Goal: Information Seeking & Learning: Learn about a topic

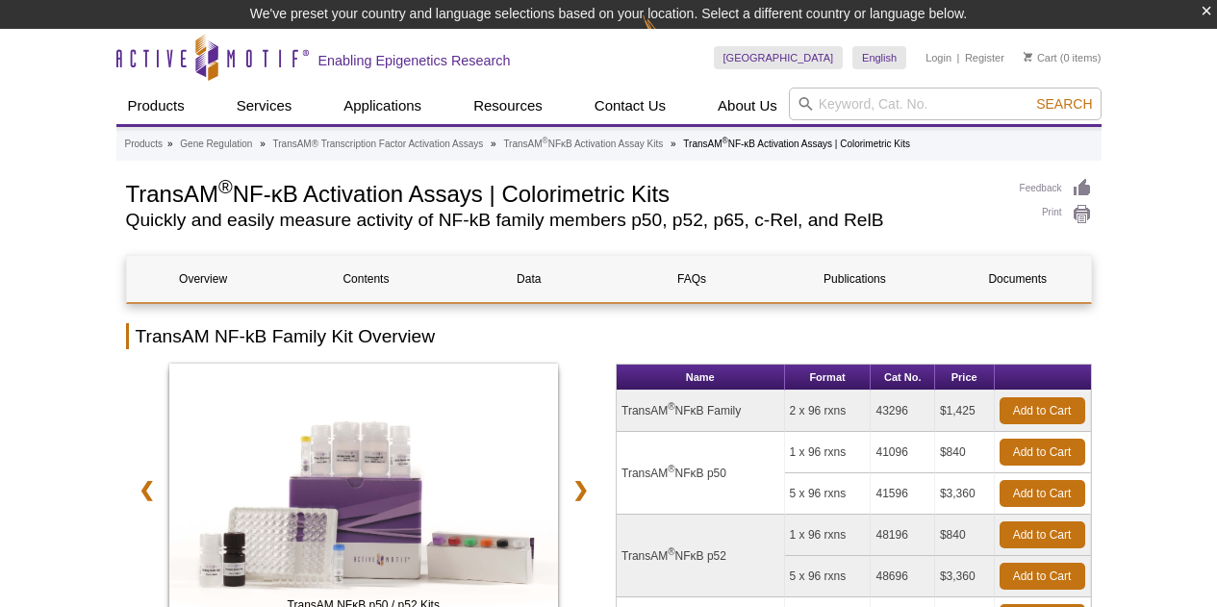
drag, startPoint x: 41, startPoint y: 322, endPoint x: 52, endPoint y: 328, distance: 12.1
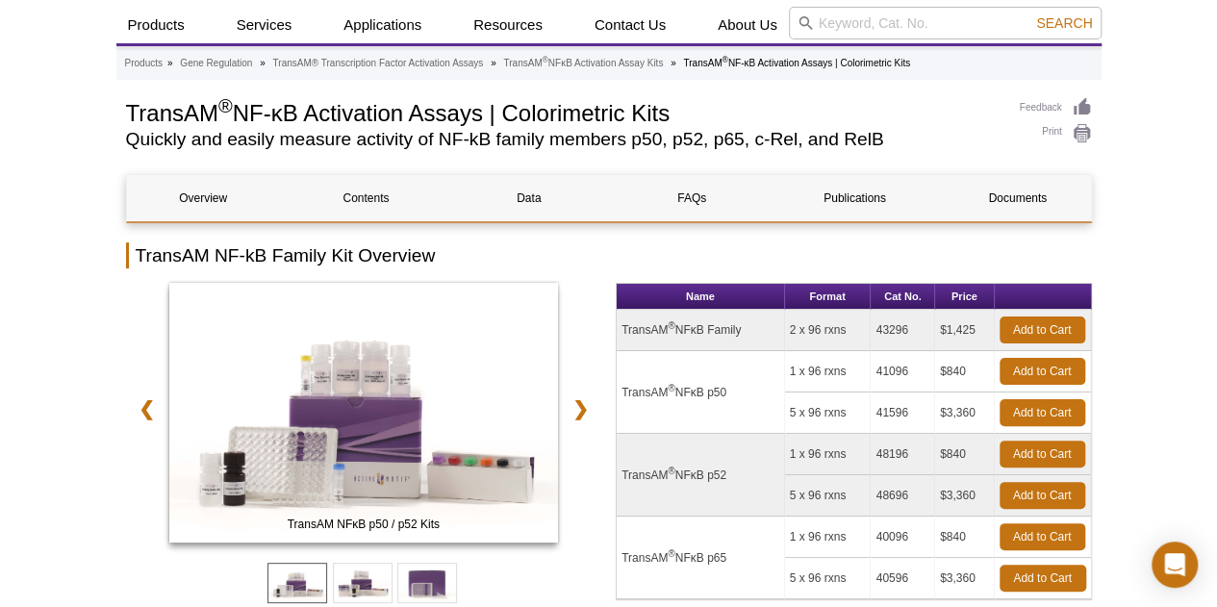
scroll to position [96, 0]
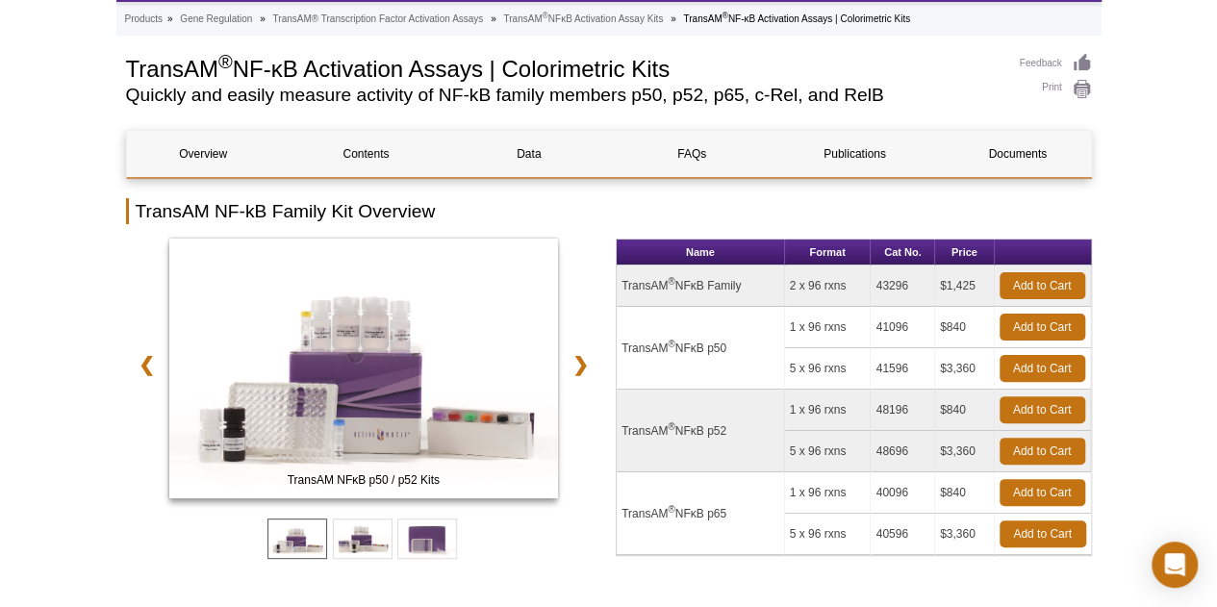
drag, startPoint x: 738, startPoint y: 511, endPoint x: 660, endPoint y: 432, distance: 110.9
click at [639, 510] on td "TransAM ® NFκB p65" at bounding box center [701, 513] width 168 height 83
click at [721, 332] on td "TransAM ® NFκB p50" at bounding box center [701, 348] width 168 height 83
drag, startPoint x: 759, startPoint y: 293, endPoint x: 695, endPoint y: 307, distance: 64.9
click at [695, 307] on tbody "TransAM ® NFκB Family 2 x 96 rxns 43296 $1,425 Add to Cart TransAM ® NFκB p50 1…" at bounding box center [854, 410] width 474 height 290
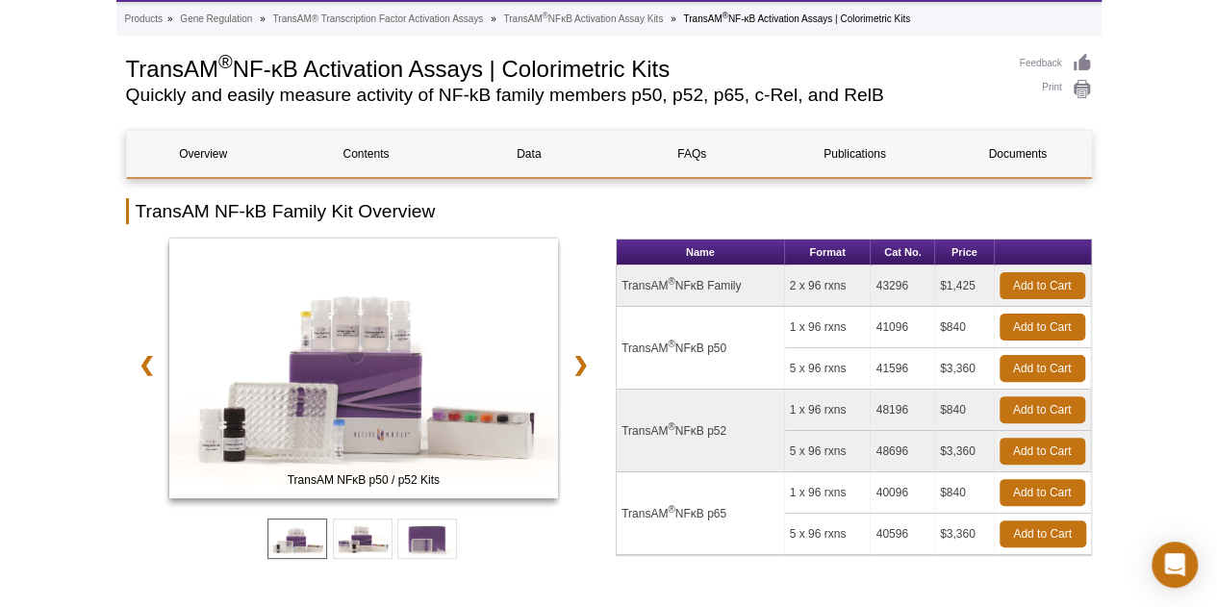
click at [718, 486] on td "TransAM ® NFκB p65" at bounding box center [701, 513] width 168 height 83
drag, startPoint x: 725, startPoint y: 506, endPoint x: 636, endPoint y: 515, distance: 89.9
click at [636, 515] on td "TransAM ® NFκB p65" at bounding box center [701, 513] width 168 height 83
click at [635, 516] on td "TransAM ® NFκB p65" at bounding box center [701, 513] width 168 height 83
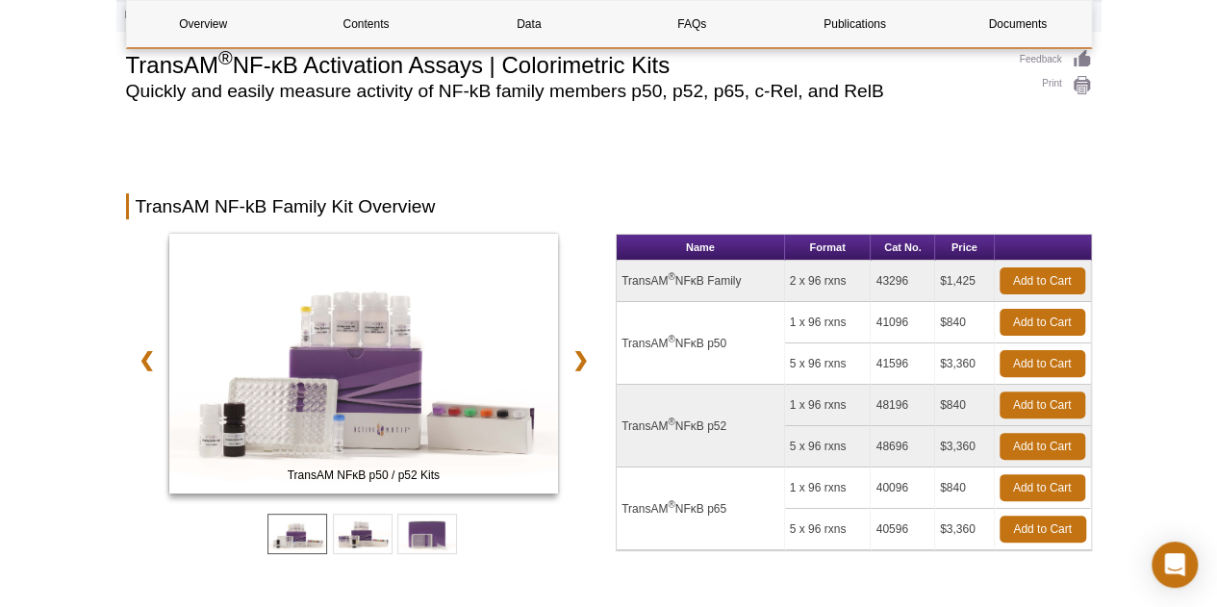
scroll to position [0, 0]
